Goal: Transaction & Acquisition: Purchase product/service

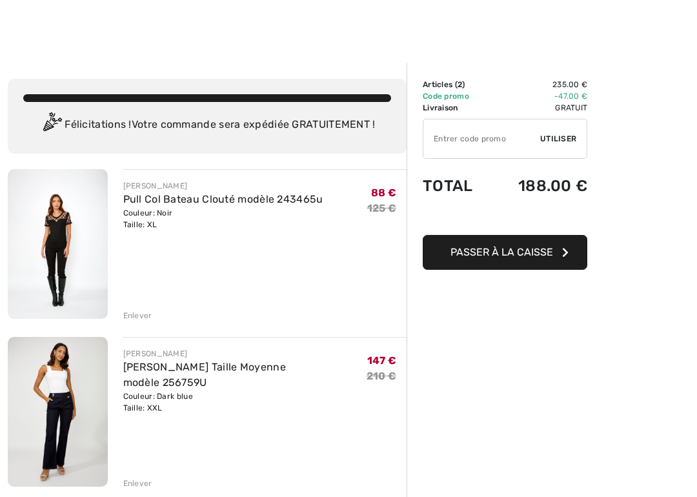
click at [72, 401] on img at bounding box center [58, 412] width 100 height 150
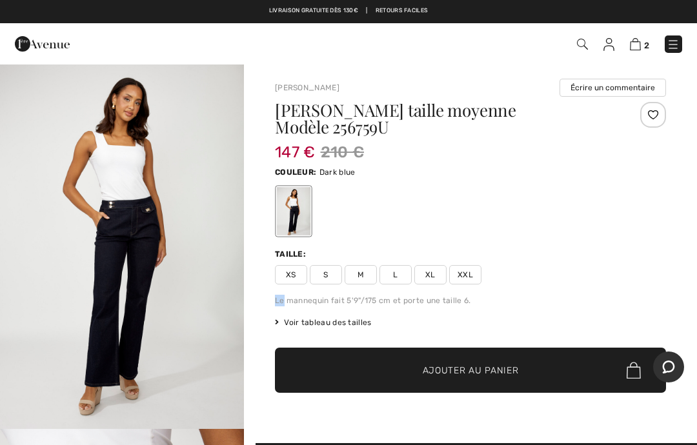
click at [658, 207] on div at bounding box center [470, 212] width 391 height 54
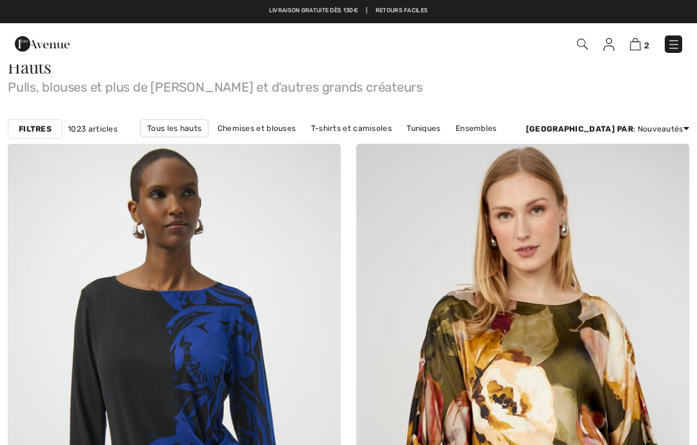
checkbox input "true"
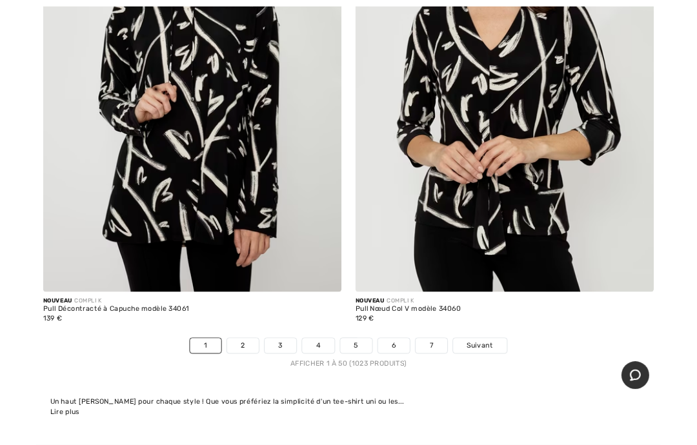
scroll to position [14431, 0]
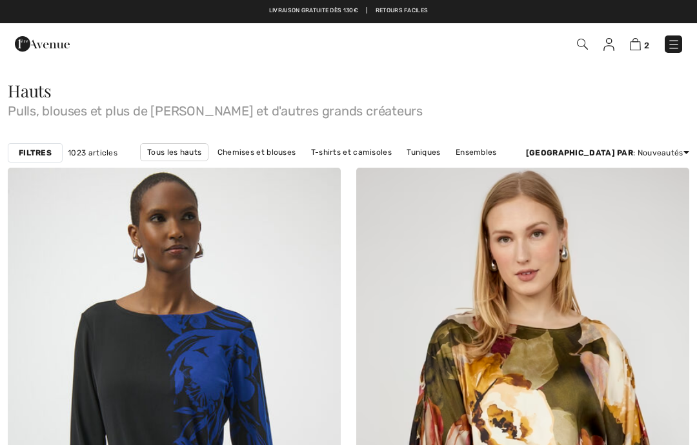
checkbox input "true"
